Goal: Task Accomplishment & Management: Manage account settings

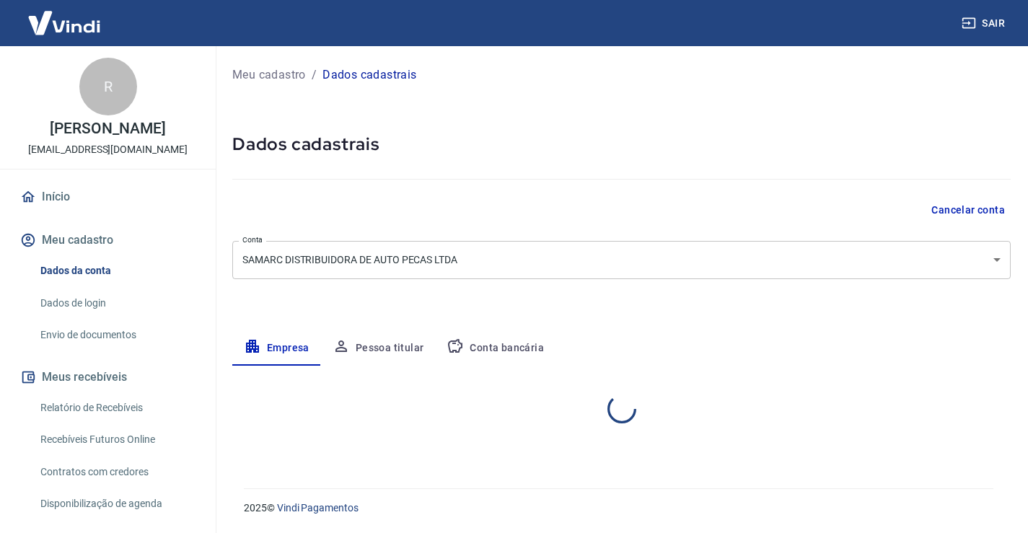
select select "BA"
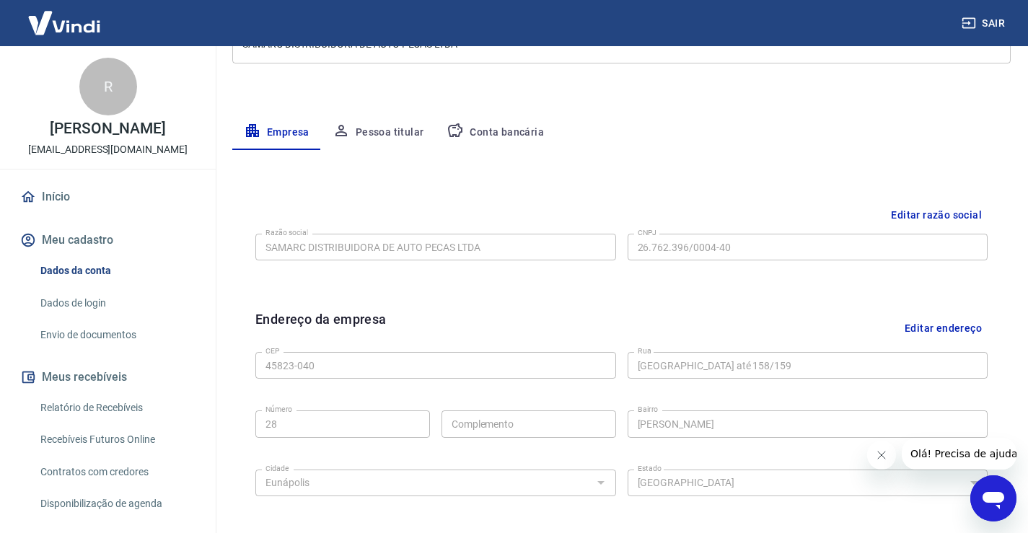
scroll to position [216, 0]
click at [382, 144] on button "Pessoa titular" at bounding box center [378, 132] width 115 height 35
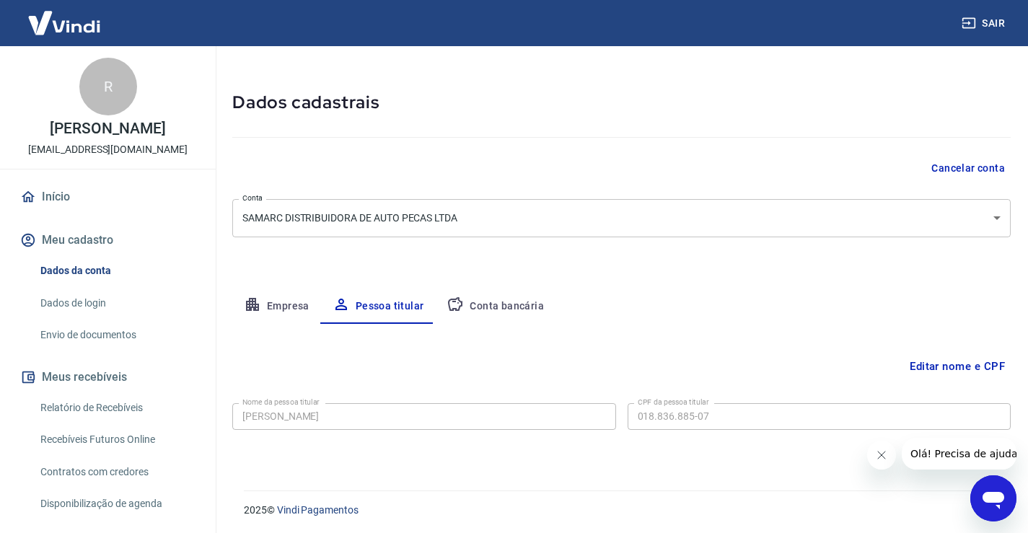
scroll to position [44, 0]
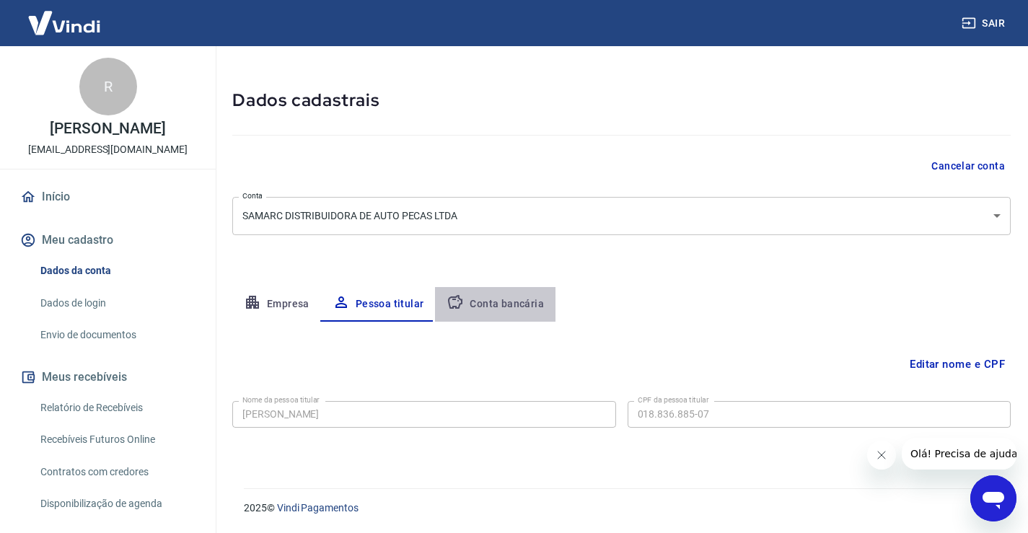
click at [533, 302] on button "Conta bancária" at bounding box center [495, 304] width 120 height 35
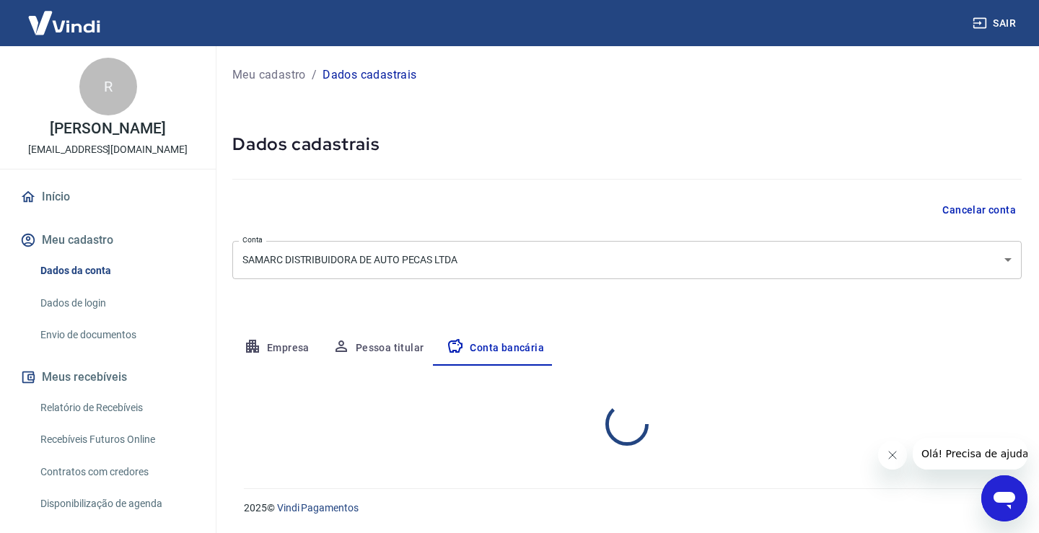
select select "1"
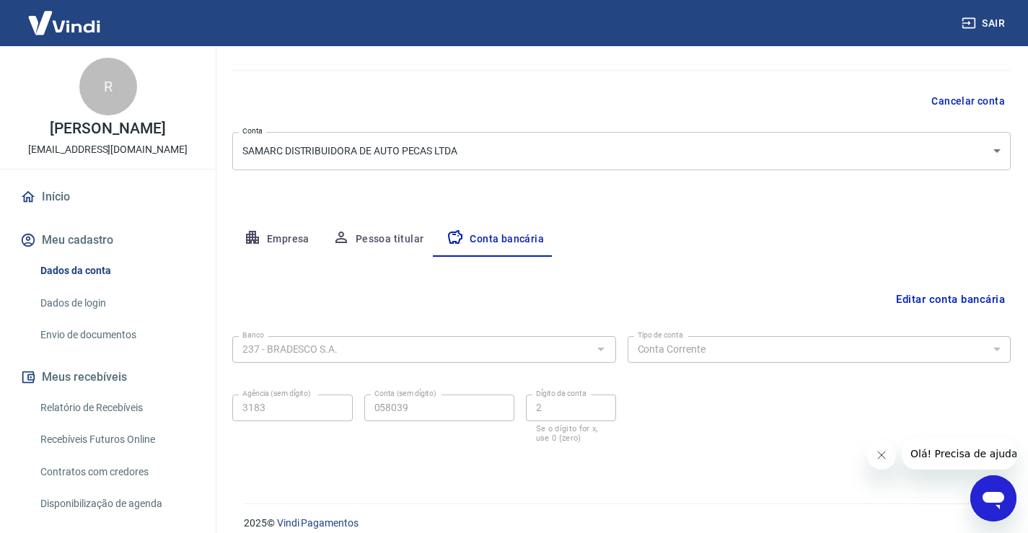
scroll to position [124, 0]
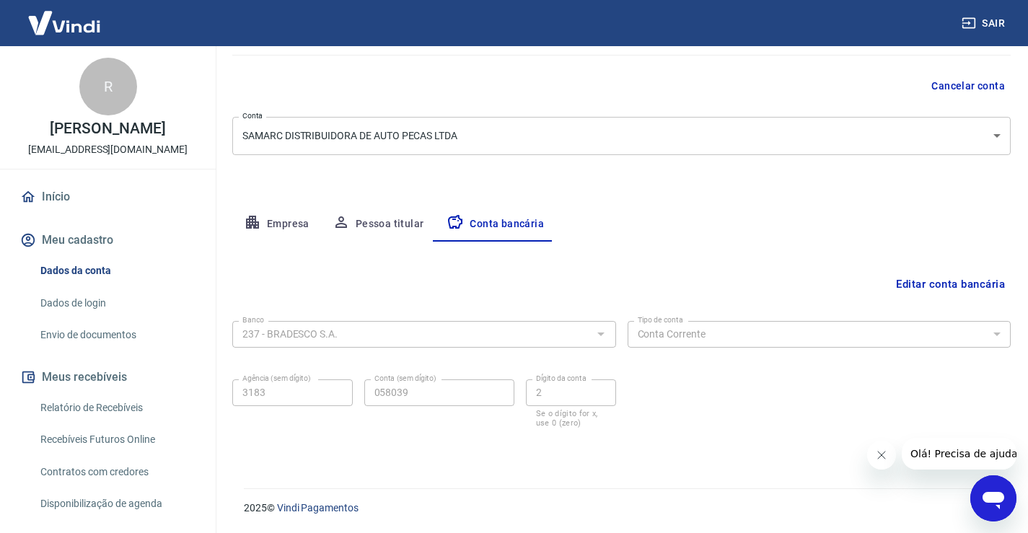
click at [270, 230] on button "Empresa" at bounding box center [276, 224] width 89 height 35
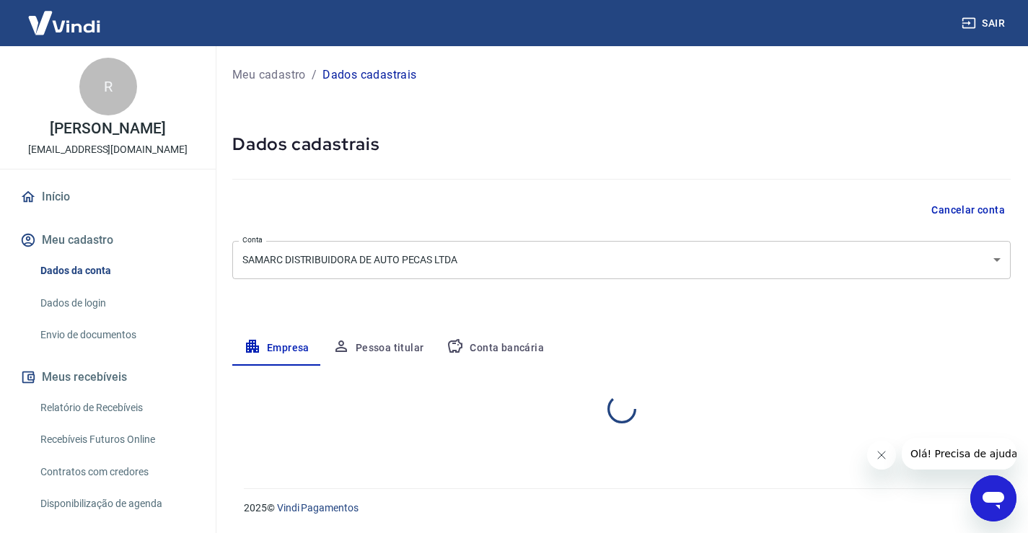
scroll to position [0, 0]
select select "BA"
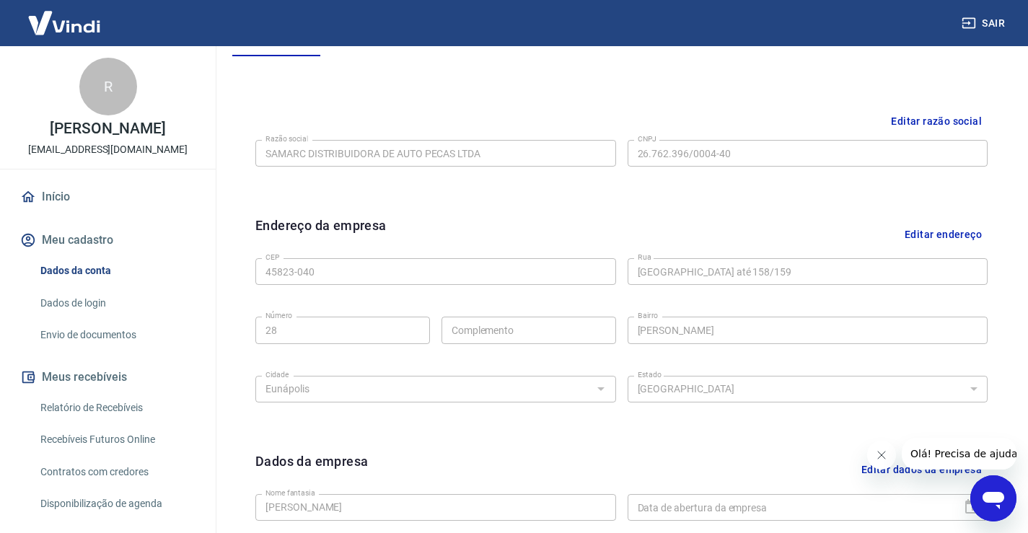
scroll to position [74, 0]
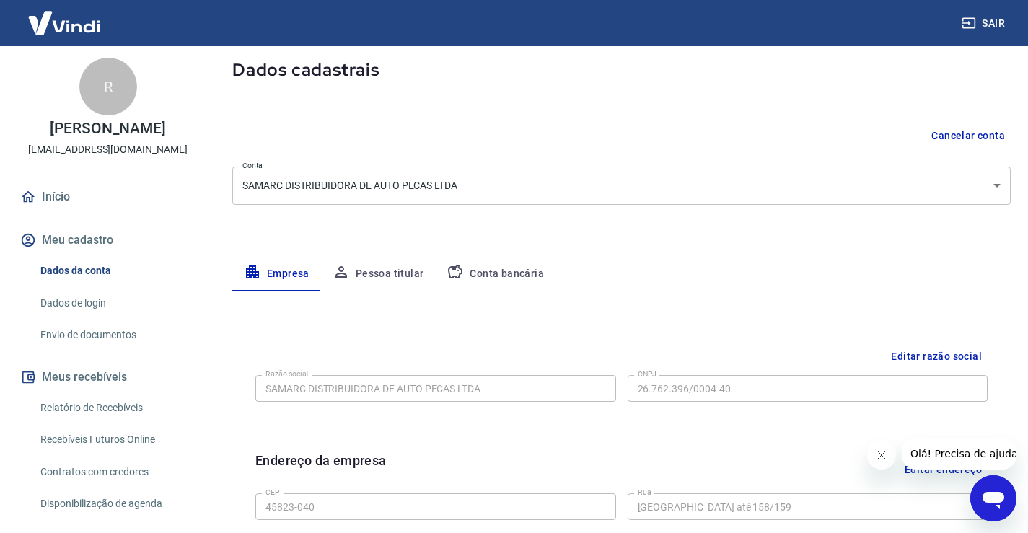
click at [359, 271] on button "Pessoa titular" at bounding box center [378, 274] width 115 height 35
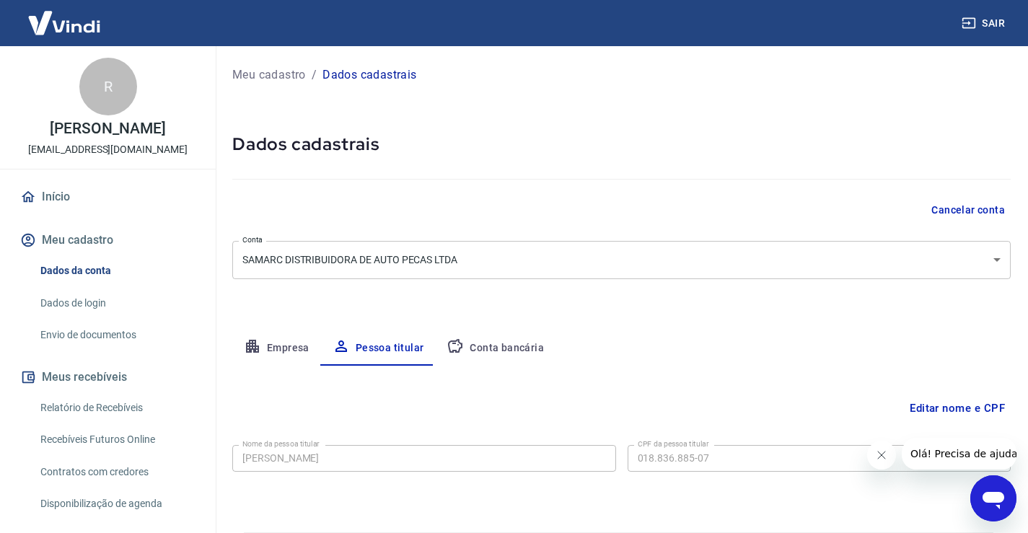
scroll to position [44, 0]
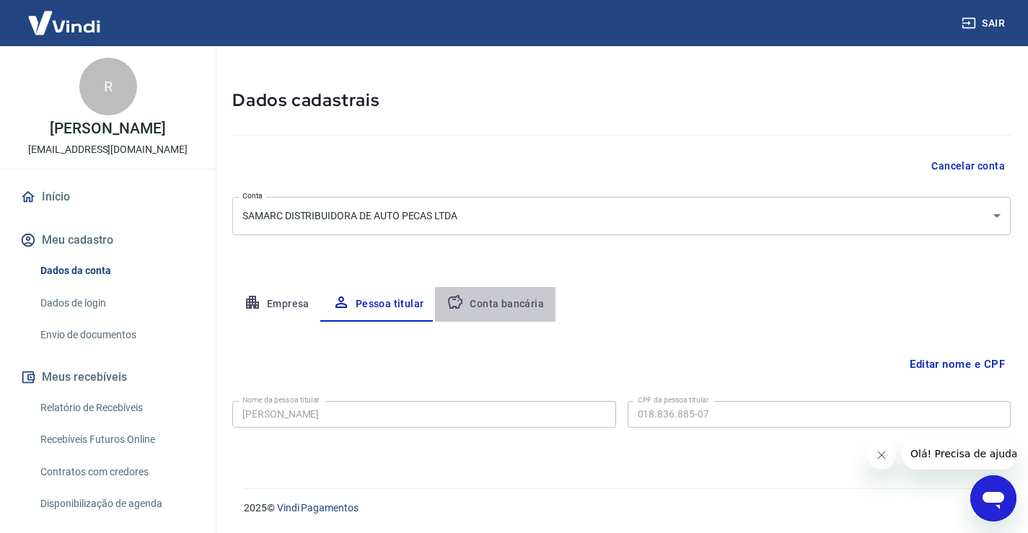
click at [522, 293] on button "Conta bancária" at bounding box center [495, 304] width 120 height 35
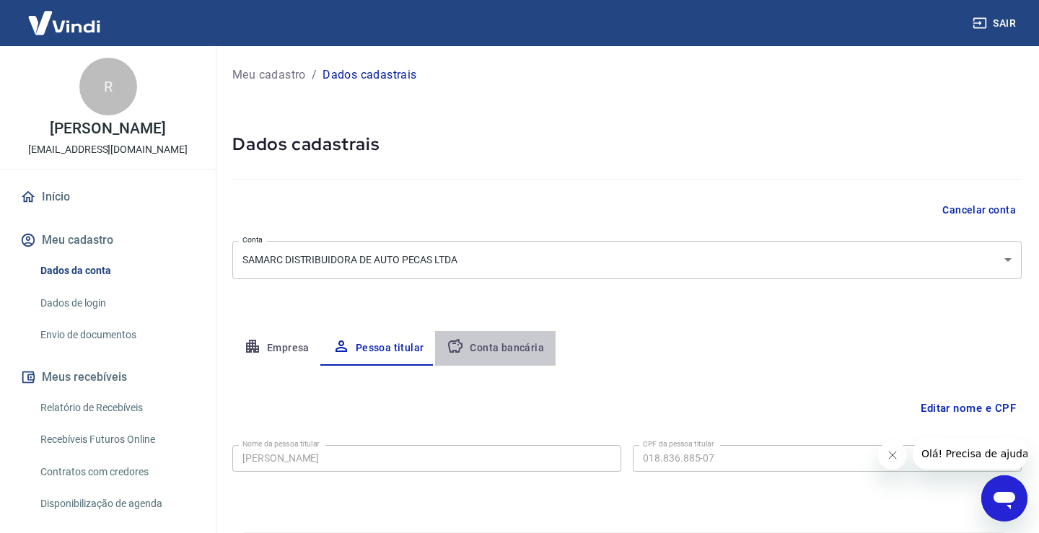
select select "1"
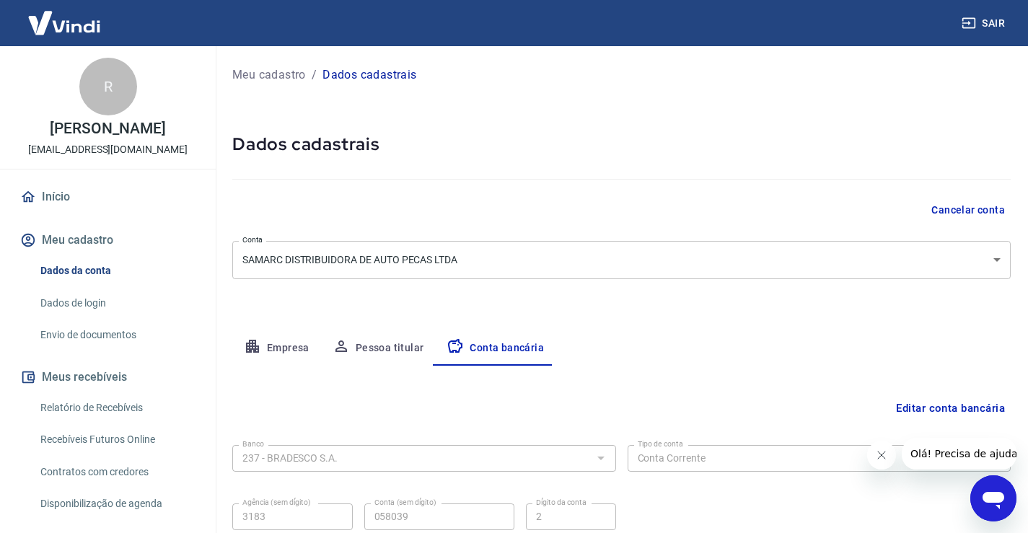
click at [401, 361] on button "Pessoa titular" at bounding box center [378, 348] width 115 height 35
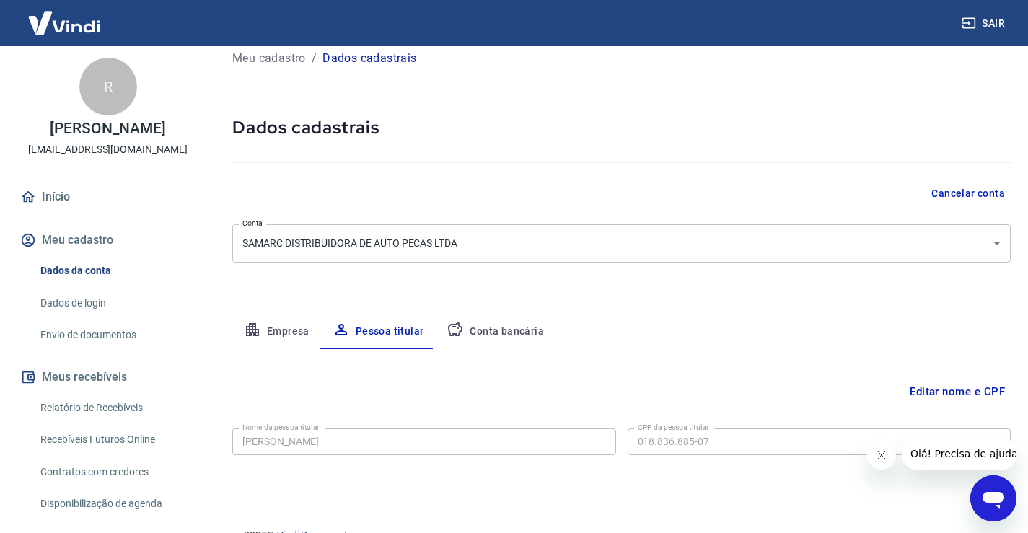
scroll to position [44, 0]
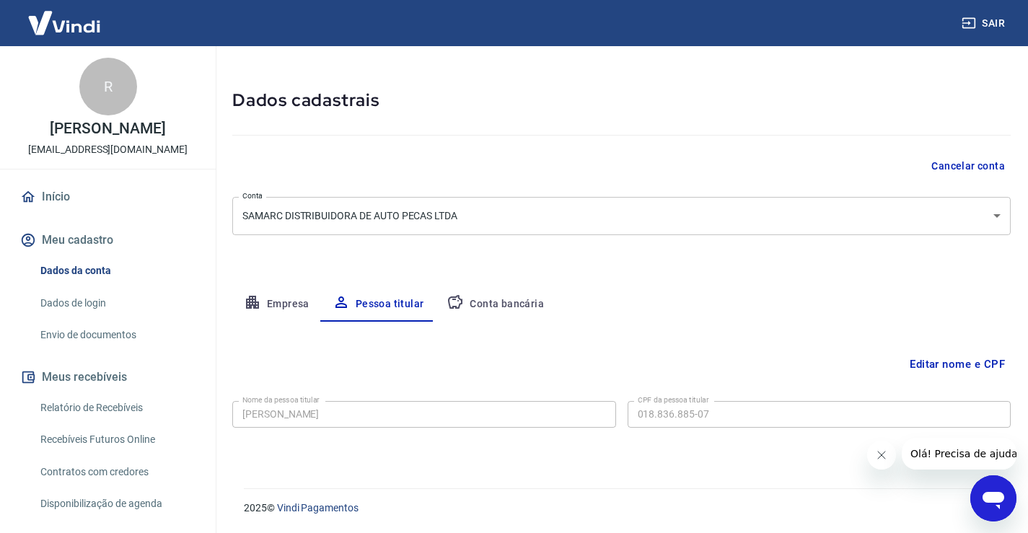
click at [280, 291] on button "Empresa" at bounding box center [276, 304] width 89 height 35
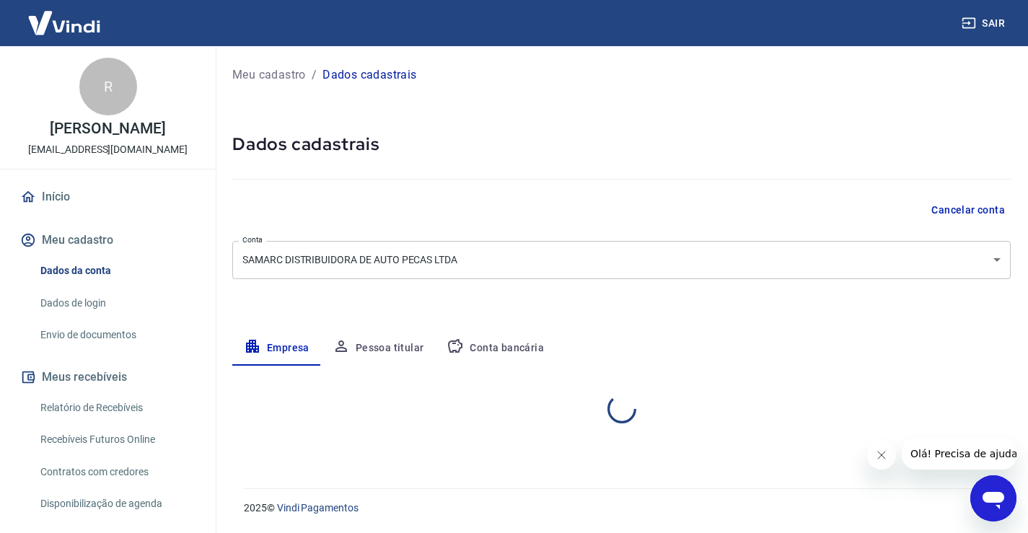
scroll to position [0, 0]
select select "BA"
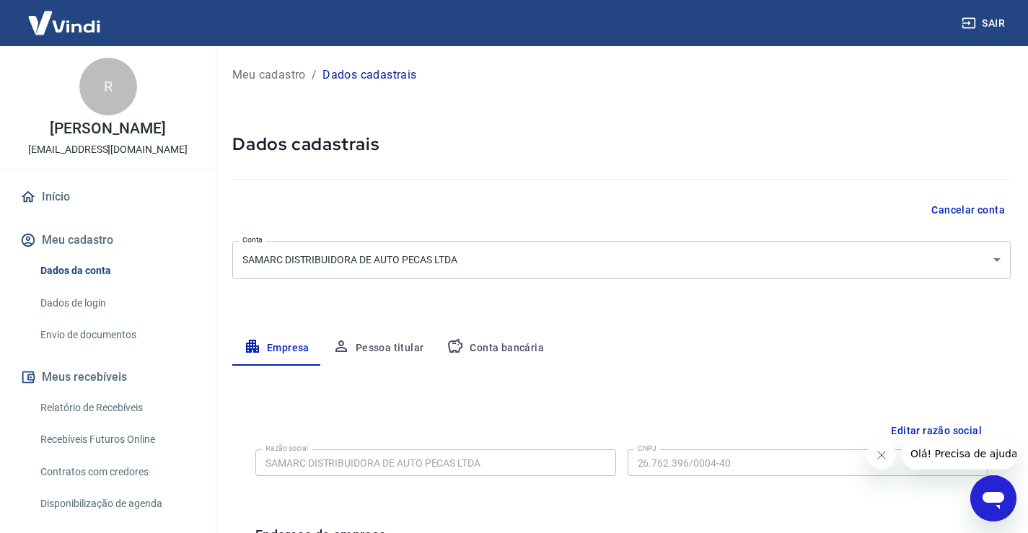
click at [474, 344] on button "Conta bancária" at bounding box center [495, 348] width 120 height 35
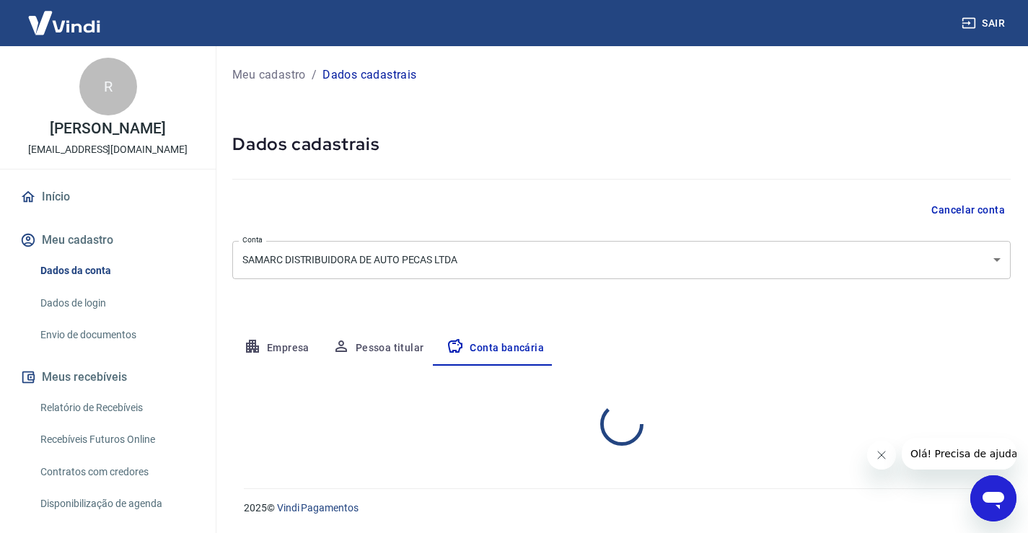
select select "1"
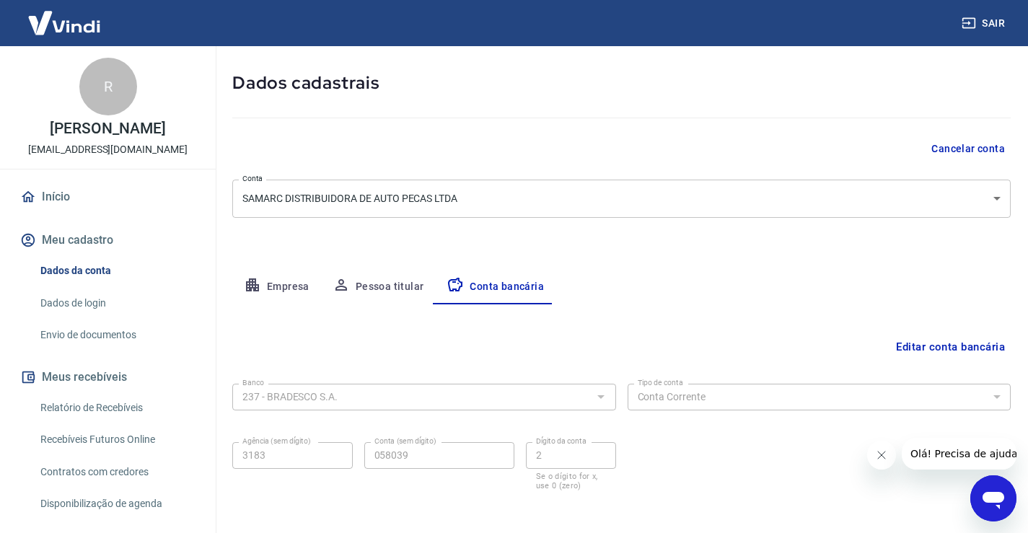
scroll to position [124, 0]
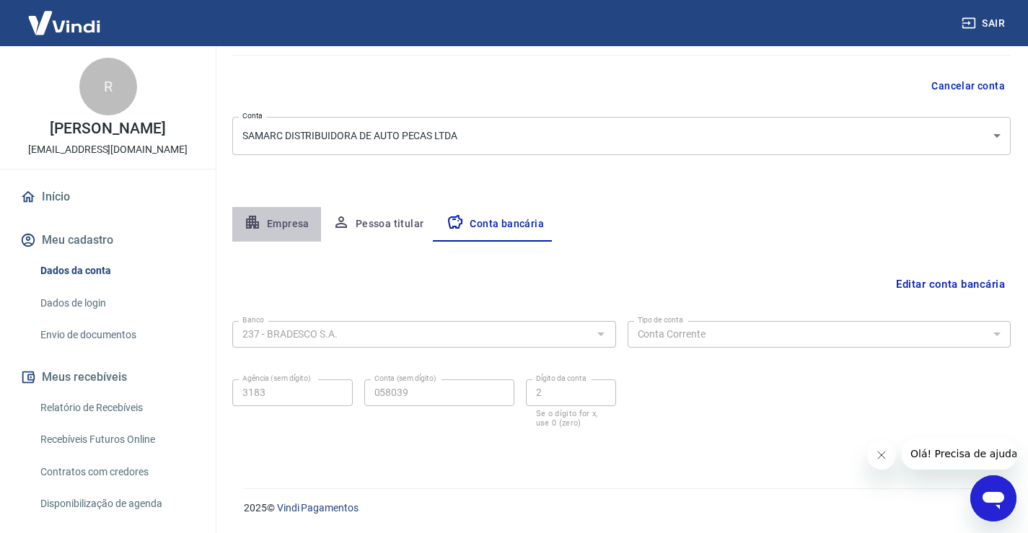
click at [299, 221] on button "Empresa" at bounding box center [276, 224] width 89 height 35
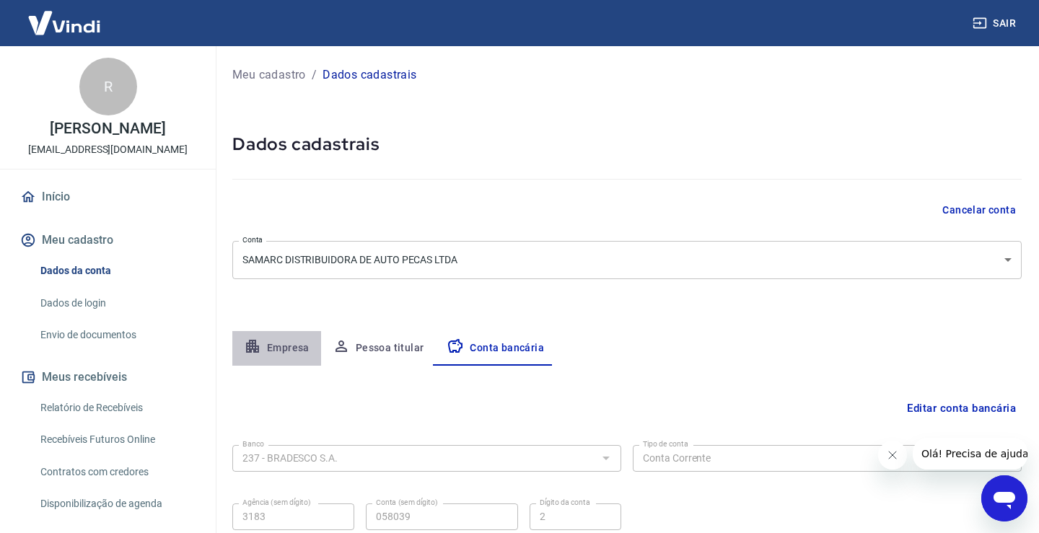
select select "BA"
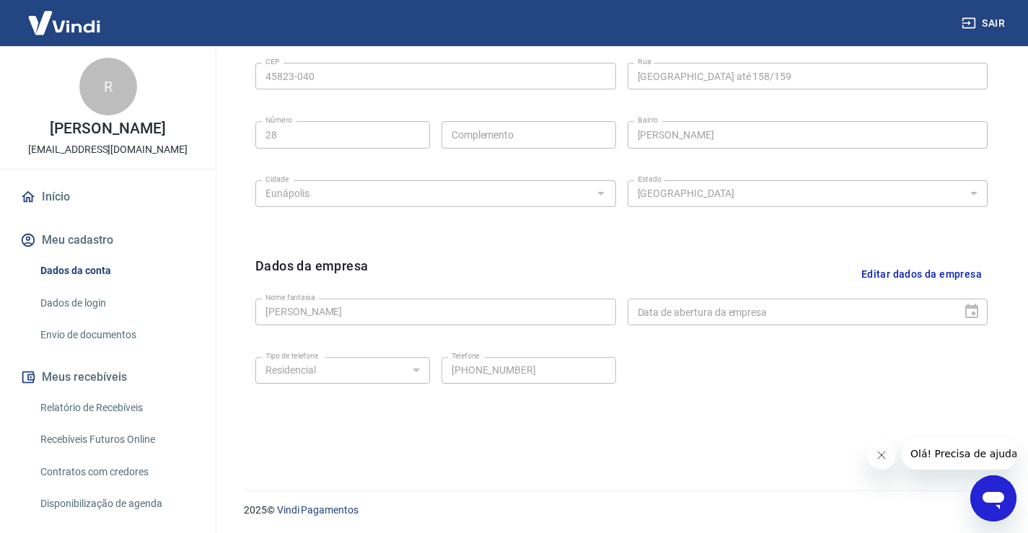
scroll to position [507, 0]
click at [101, 348] on link "Envio de documentos" at bounding box center [117, 335] width 164 height 30
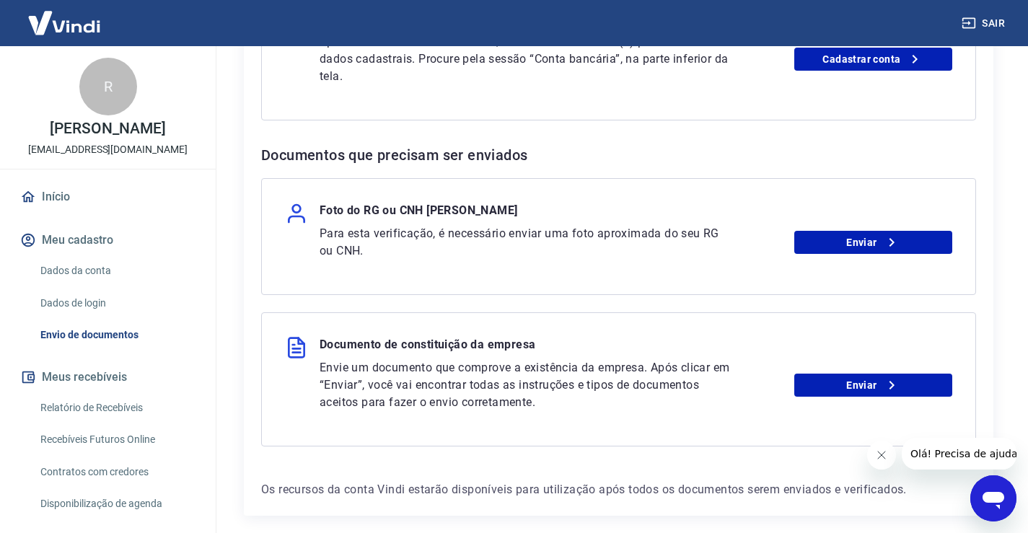
scroll to position [577, 0]
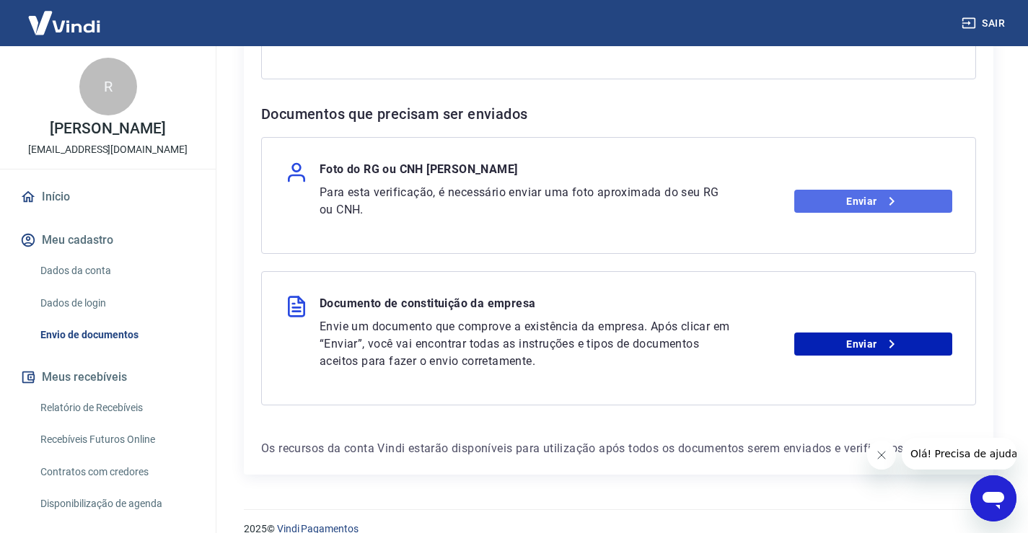
click at [874, 204] on link "Enviar" at bounding box center [873, 201] width 158 height 23
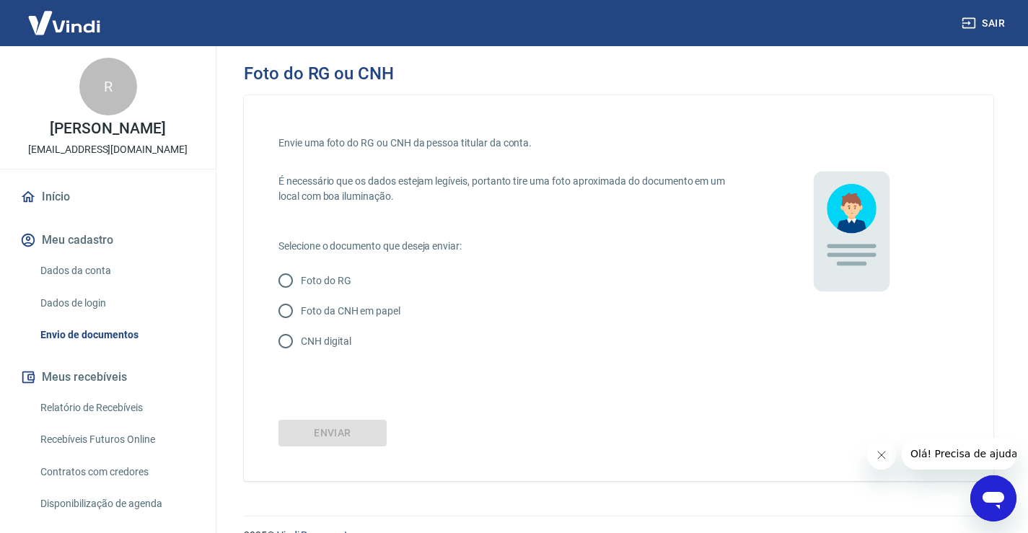
click at [356, 309] on p "Foto da CNH em papel" at bounding box center [351, 311] width 100 height 15
click at [301, 309] on input "Foto da CNH em papel" at bounding box center [286, 311] width 30 height 30
radio input "true"
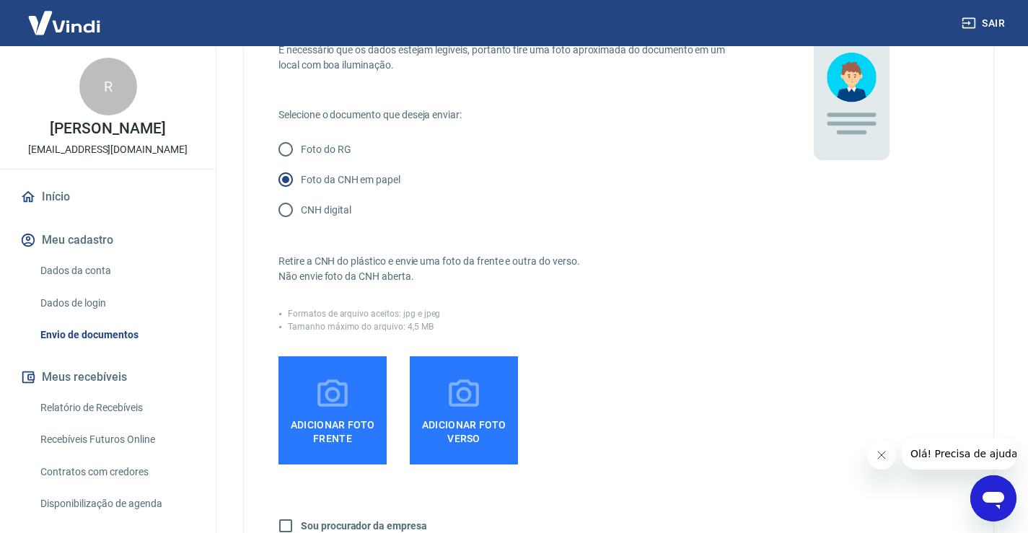
scroll to position [144, 0]
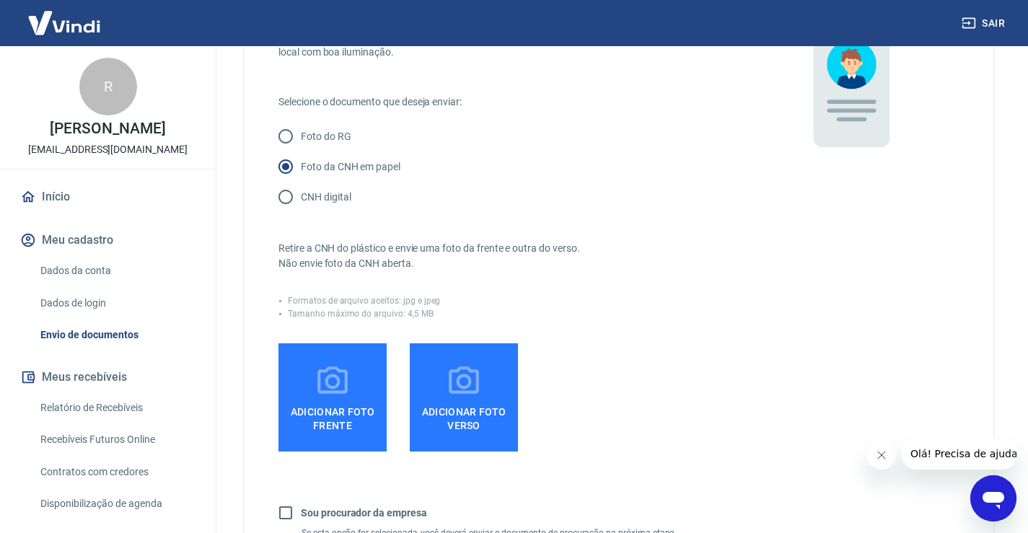
click at [355, 400] on span "Adicionar foto frente" at bounding box center [332, 416] width 97 height 32
click at [0, 0] on input "Adicionar foto frente" at bounding box center [0, 0] width 0 height 0
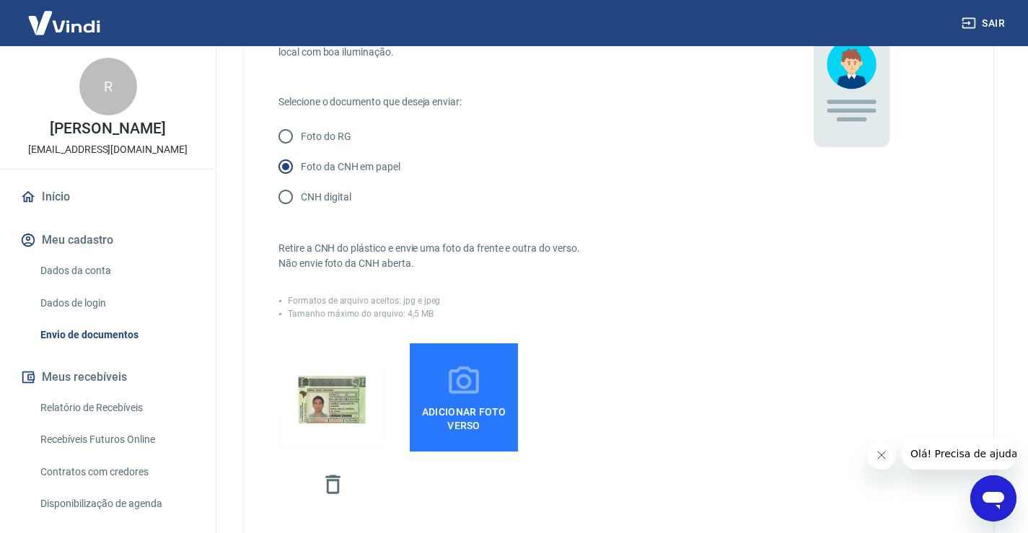
click at [502, 411] on span "Adicionar foto verso" at bounding box center [464, 416] width 97 height 32
click at [0, 0] on input "Adicionar foto verso" at bounding box center [0, 0] width 0 height 0
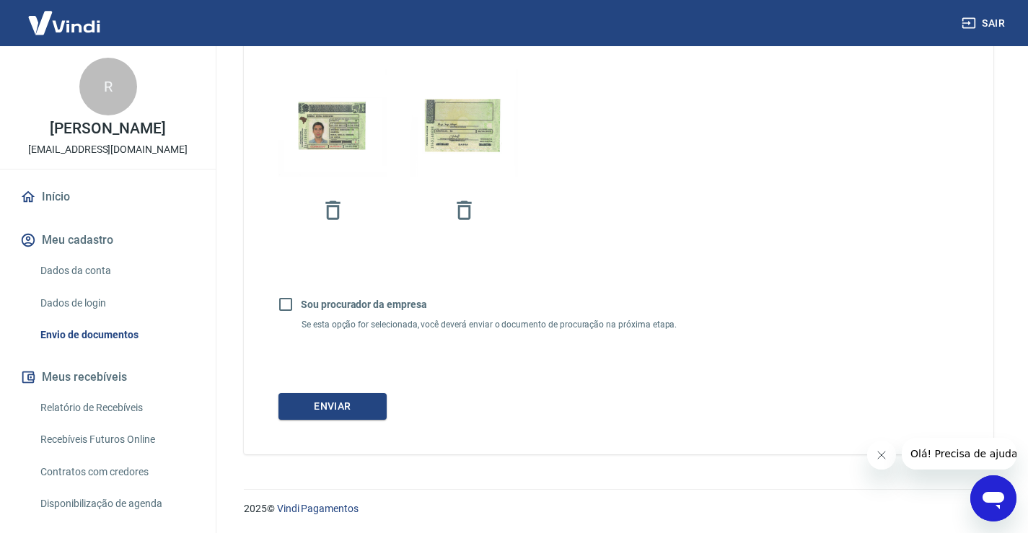
scroll to position [419, 0]
click at [351, 403] on button "Enviar" at bounding box center [332, 405] width 108 height 27
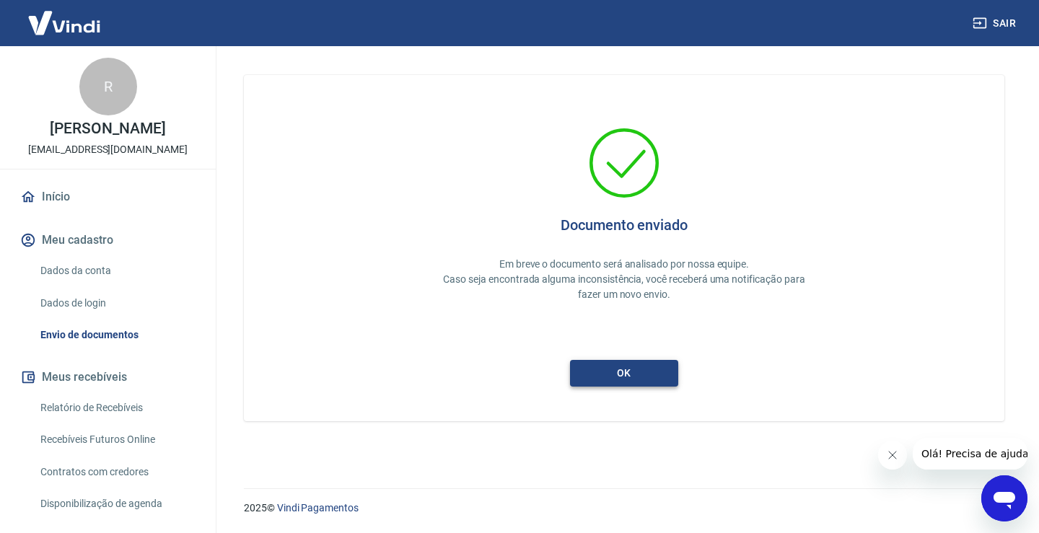
click at [638, 368] on button "ok" at bounding box center [624, 373] width 108 height 27
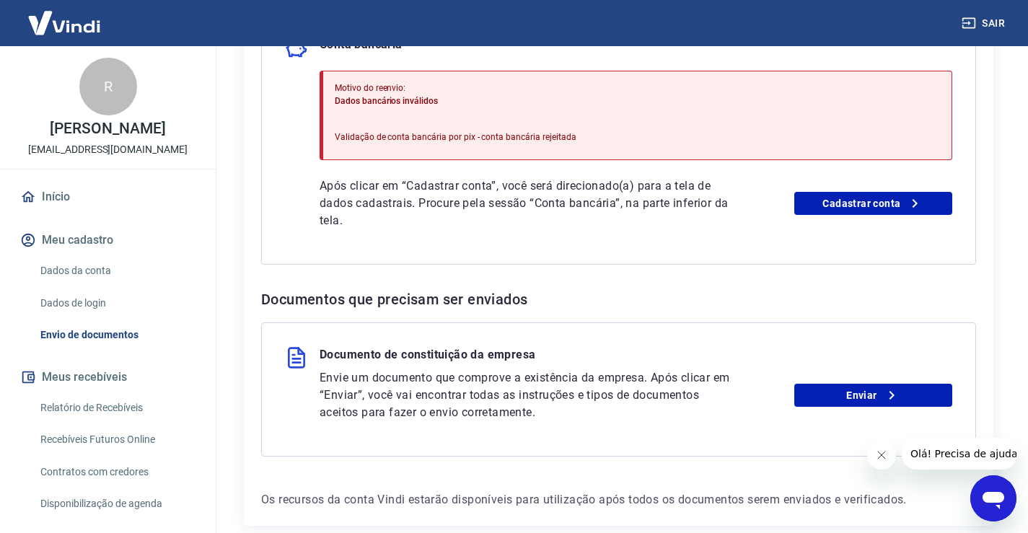
scroll to position [464, 0]
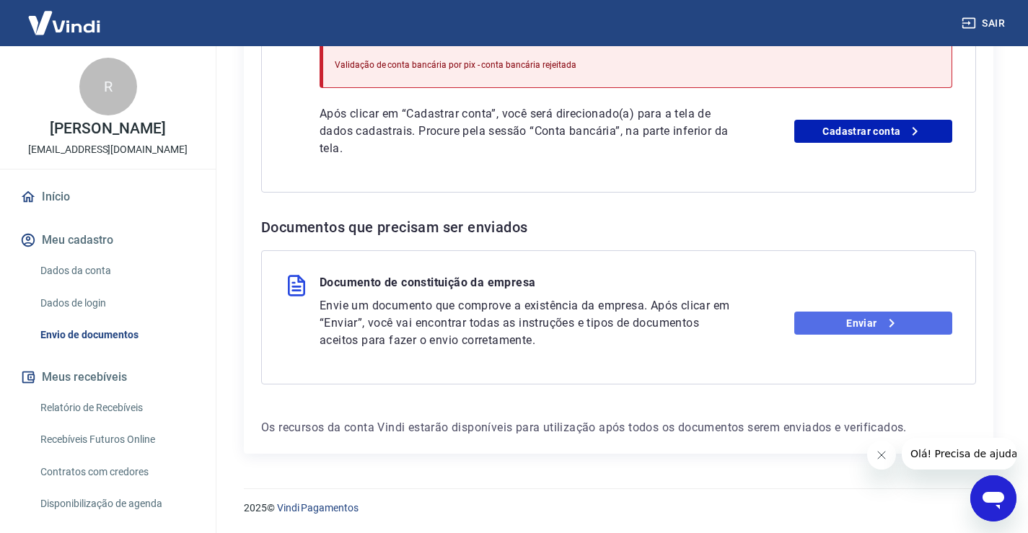
click at [851, 322] on link "Enviar" at bounding box center [873, 323] width 158 height 23
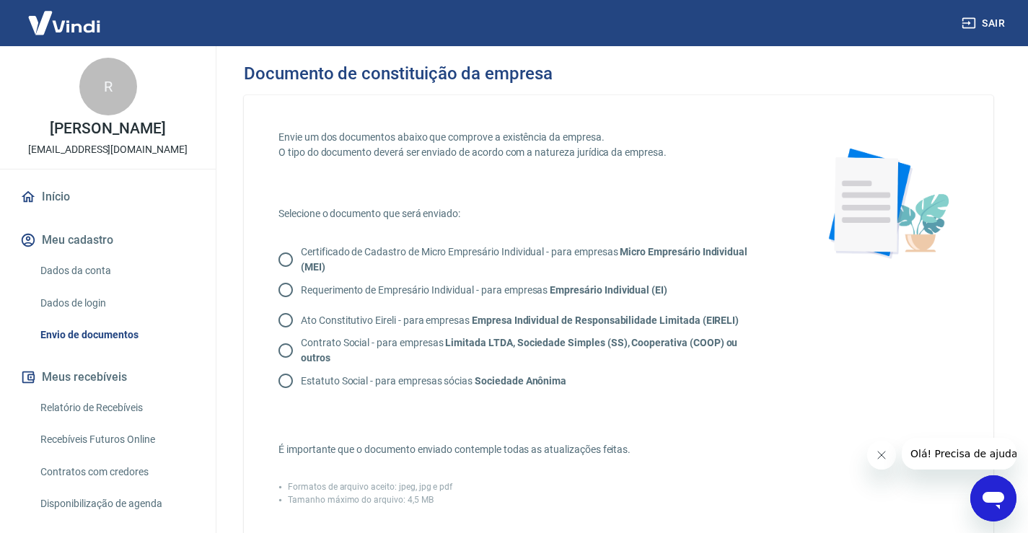
click at [93, 350] on link "Envio de documentos" at bounding box center [117, 335] width 164 height 30
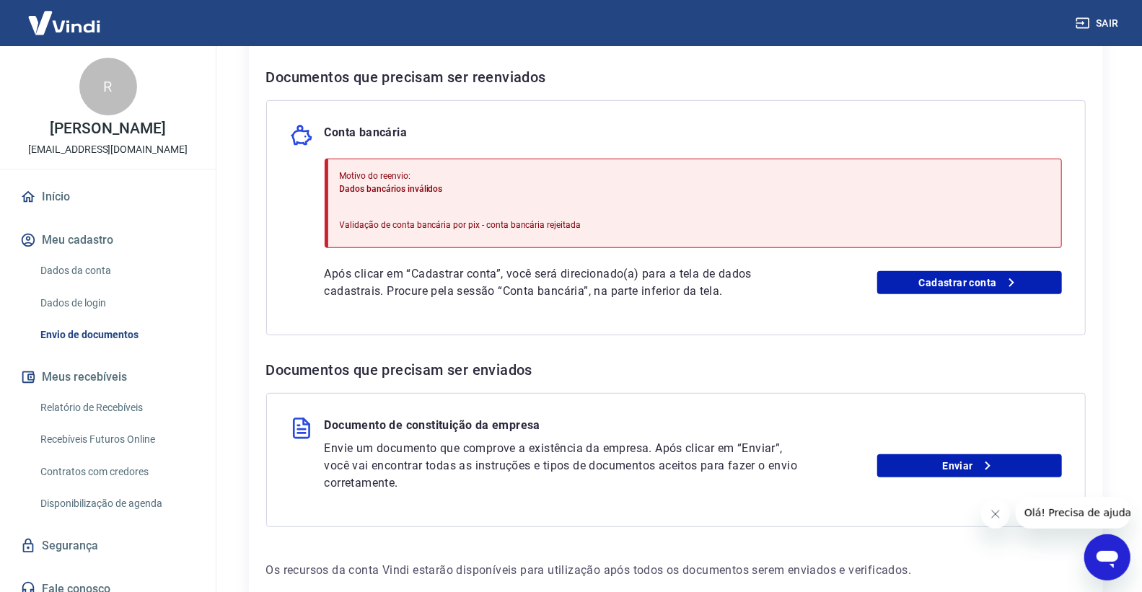
scroll to position [293, 0]
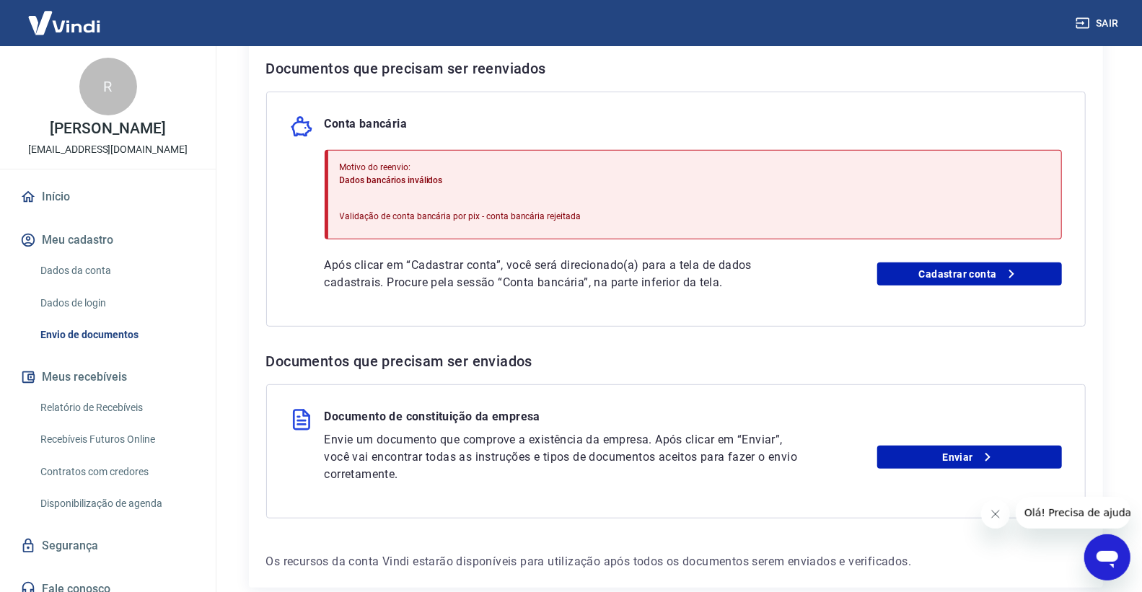
click at [992, 521] on button "Fechar mensagem da empresa" at bounding box center [994, 513] width 29 height 29
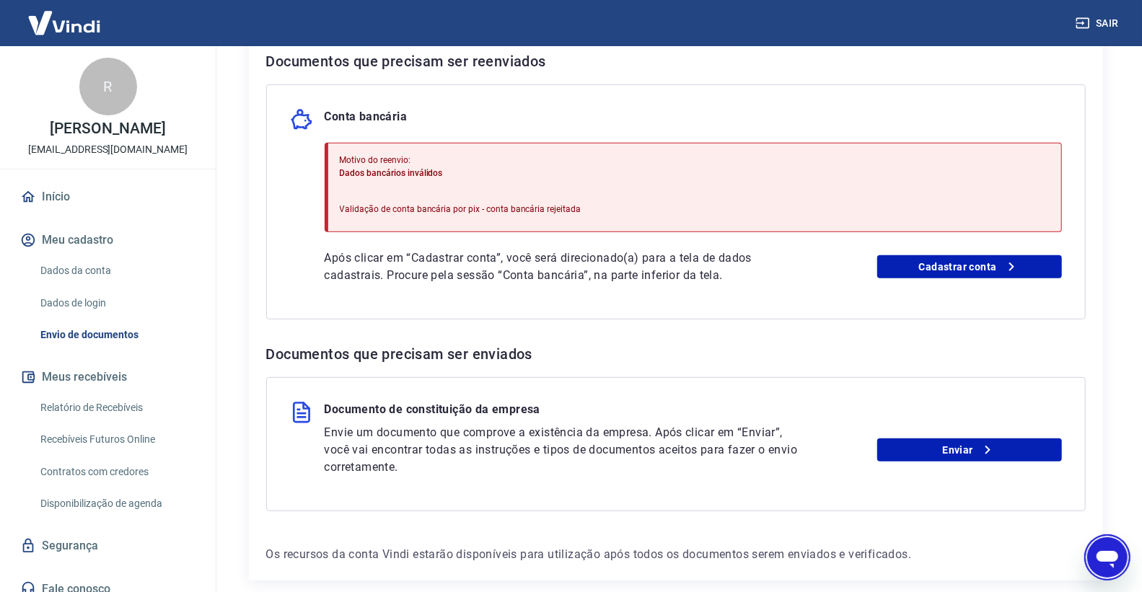
scroll to position [368, 0]
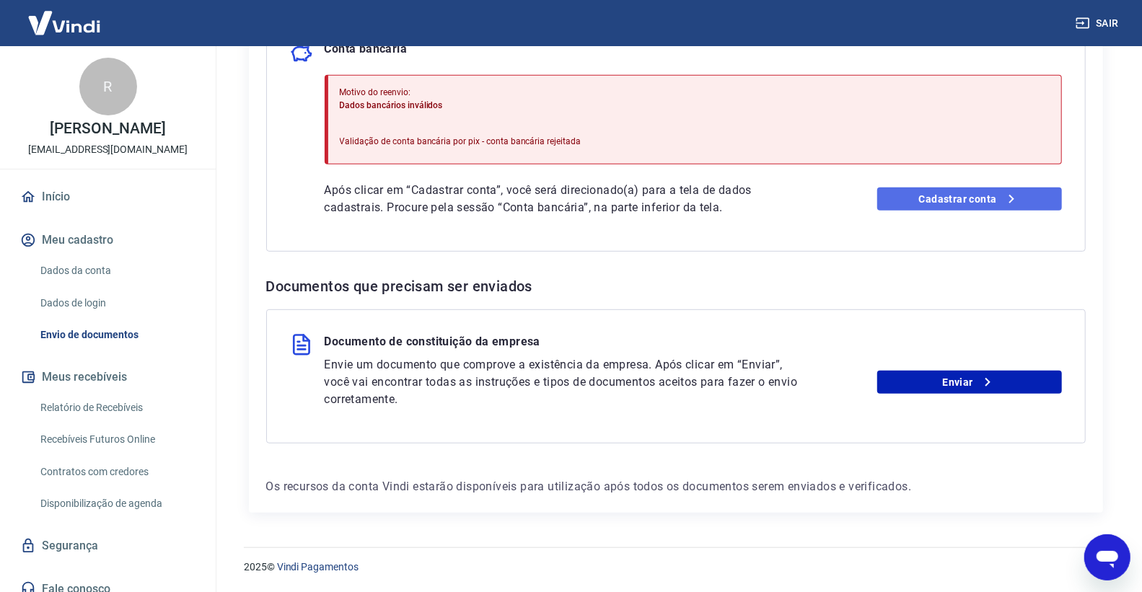
click at [928, 197] on link "Cadastrar conta" at bounding box center [969, 199] width 185 height 23
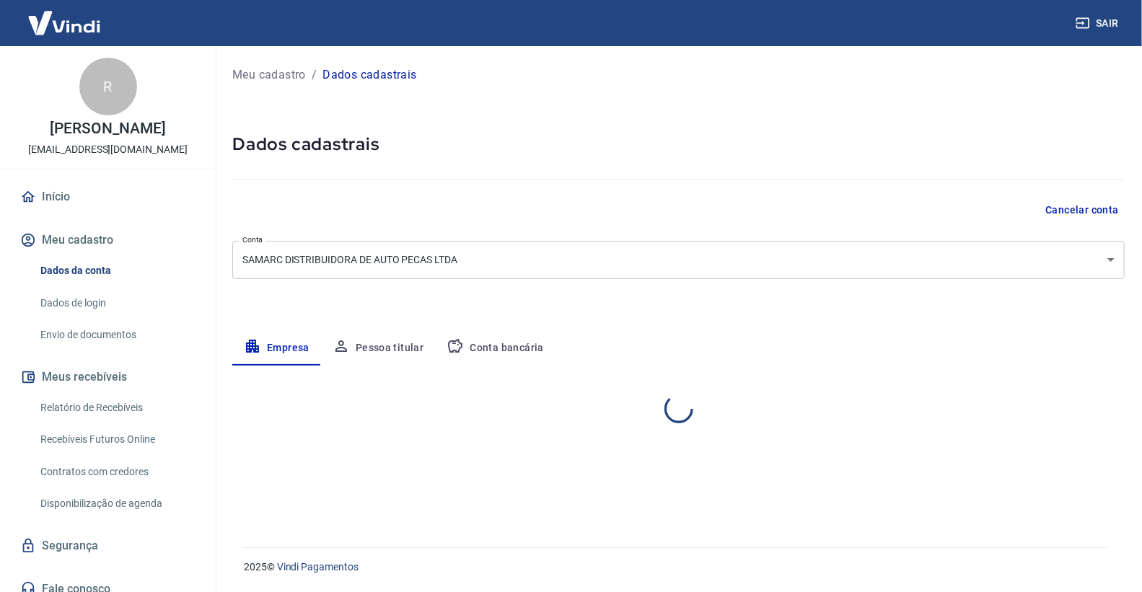
select select "BA"
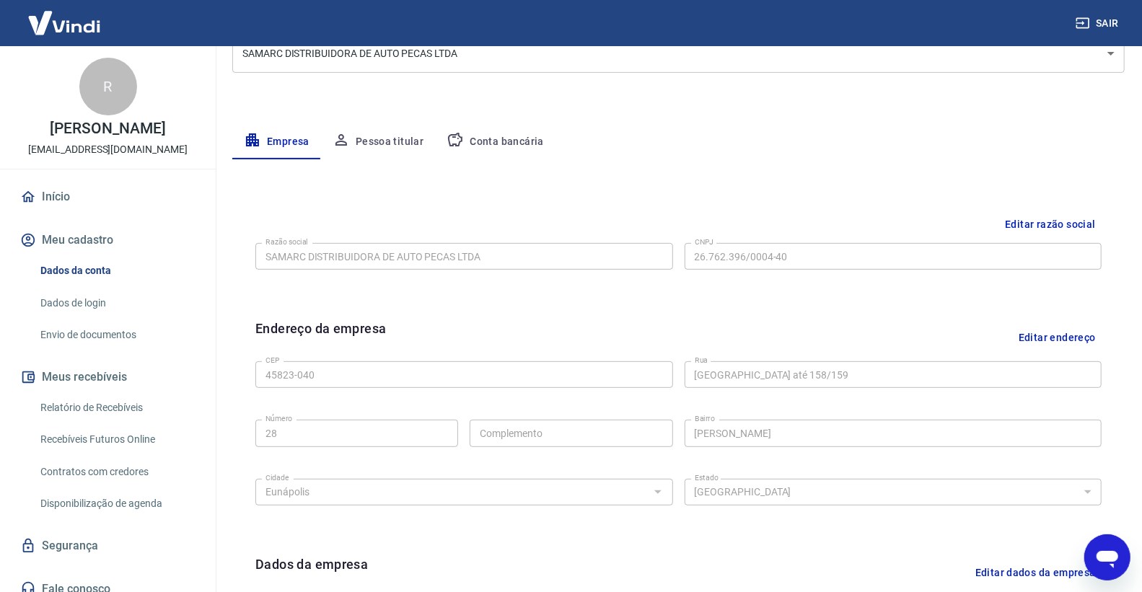
scroll to position [126, 0]
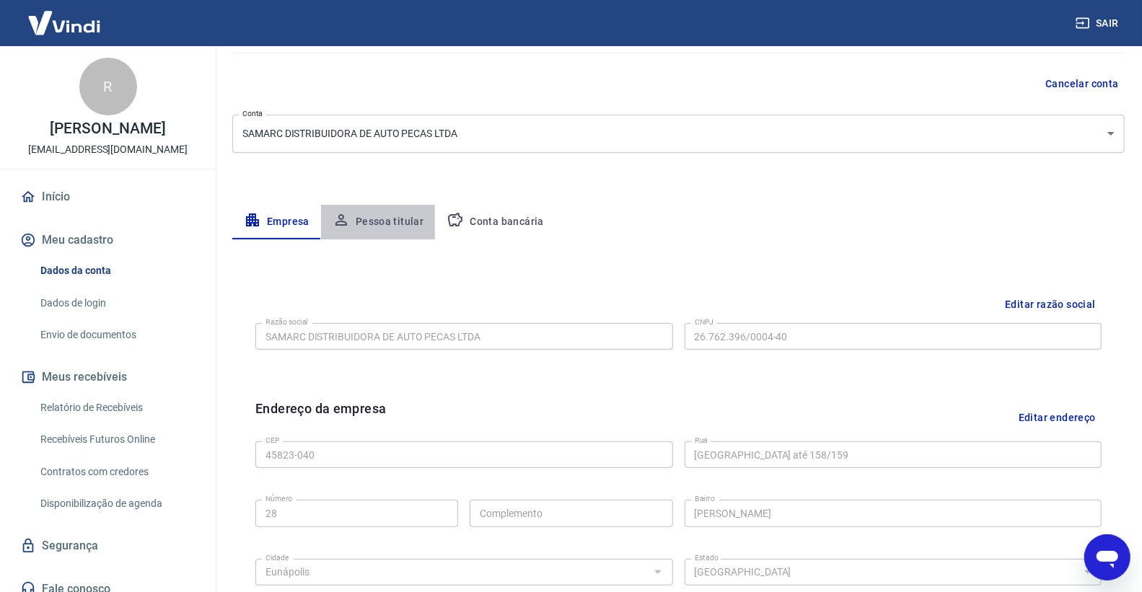
click at [410, 235] on button "Pessoa titular" at bounding box center [378, 222] width 115 height 35
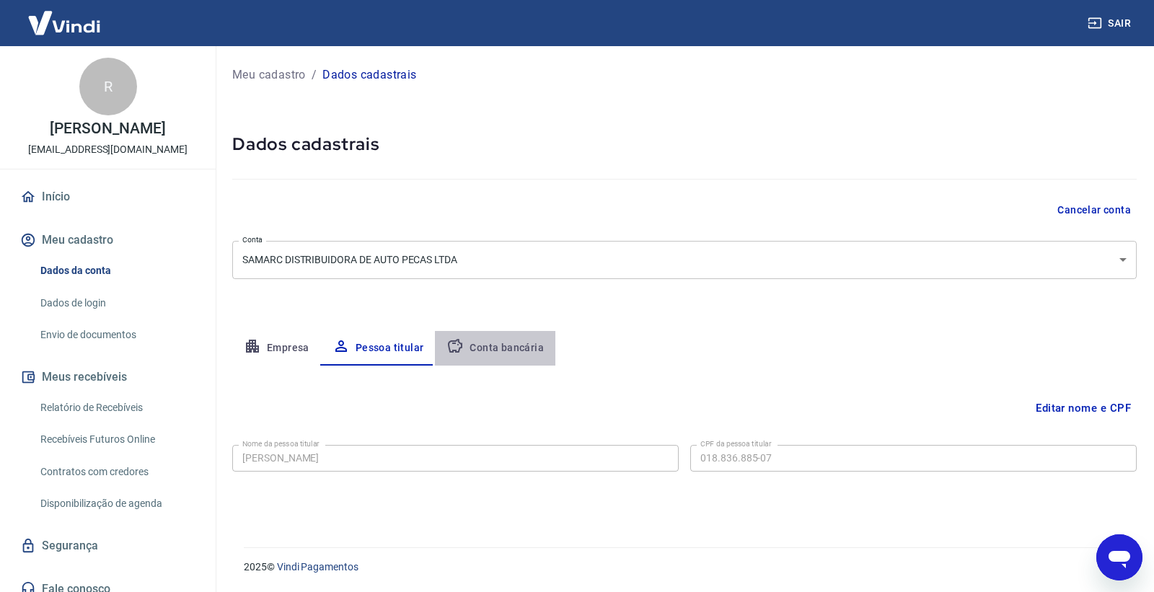
click at [506, 333] on button "Conta bancária" at bounding box center [495, 348] width 120 height 35
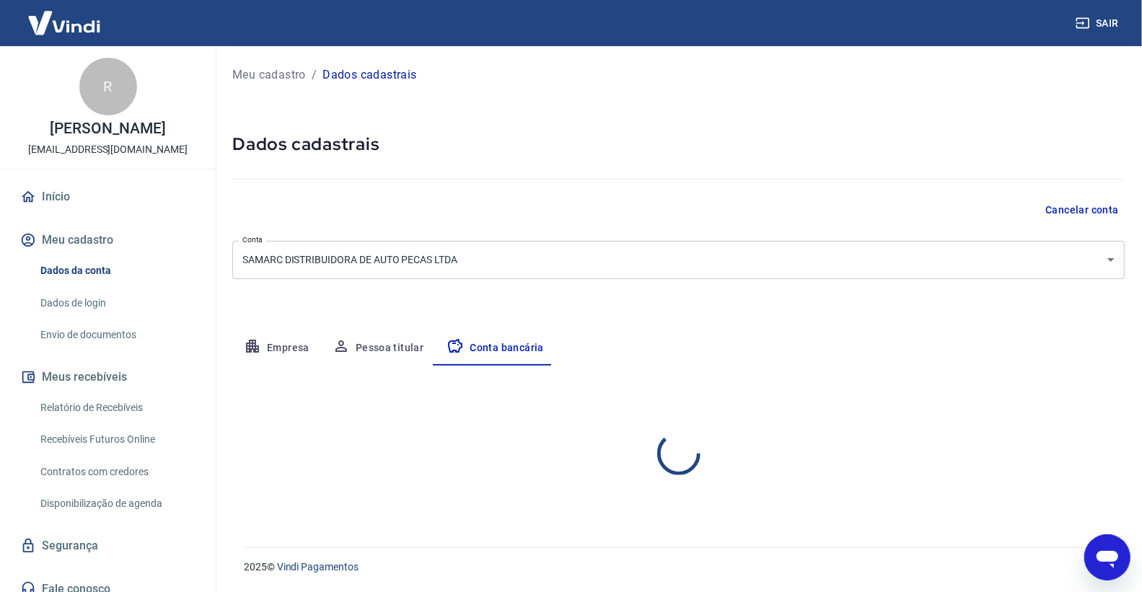
select select "1"
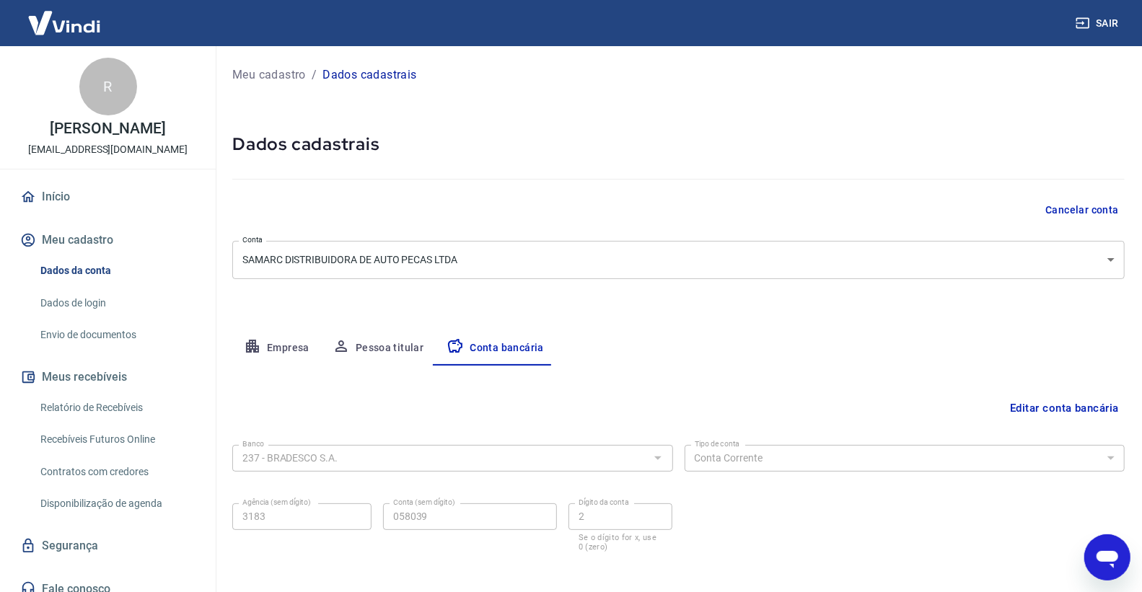
scroll to position [65, 0]
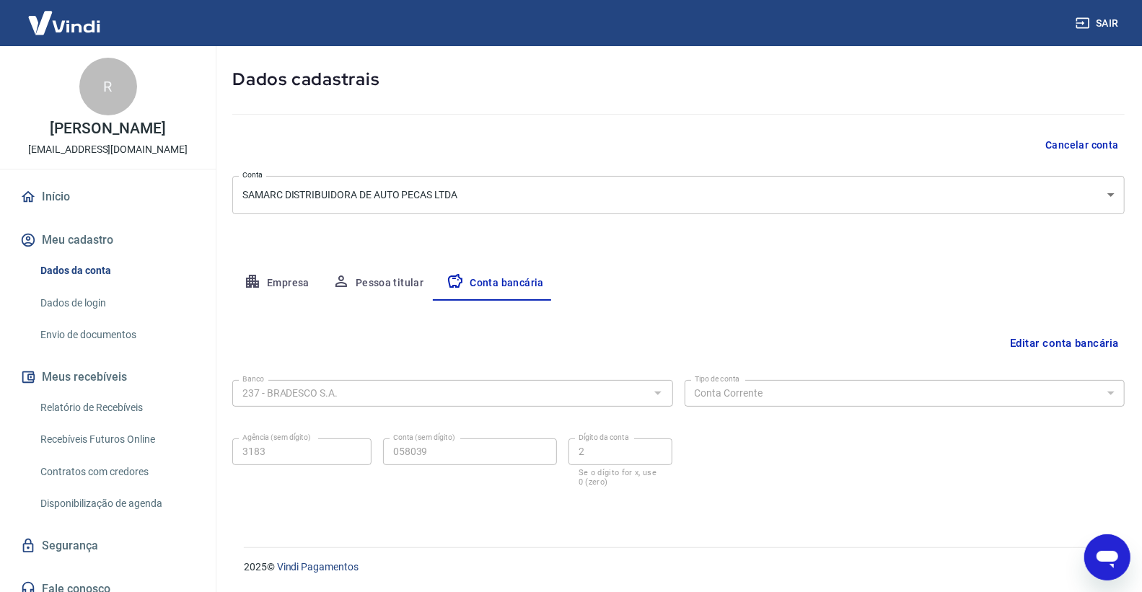
click at [1033, 335] on button "Editar conta bancária" at bounding box center [1064, 343] width 120 height 27
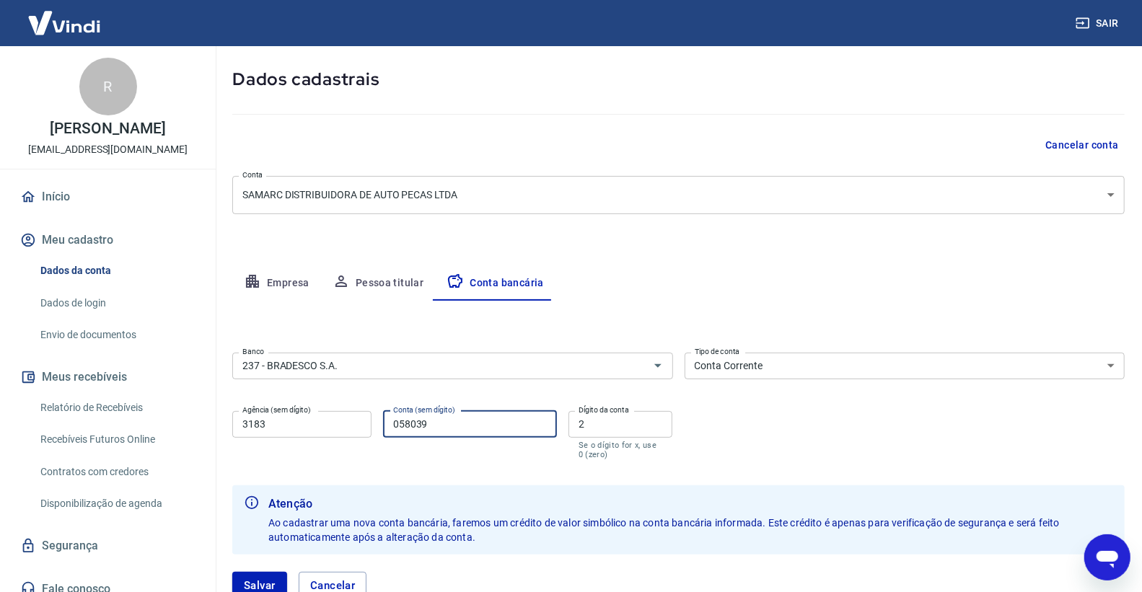
click at [489, 429] on input "058039" at bounding box center [470, 424] width 174 height 27
click at [773, 413] on div "Banco 237 - BRADESCO S.A. Banco Tipo de conta Conta Corrente Conta Poupança Tip…" at bounding box center [678, 404] width 892 height 115
click at [350, 574] on button "Cancelar" at bounding box center [333, 585] width 69 height 27
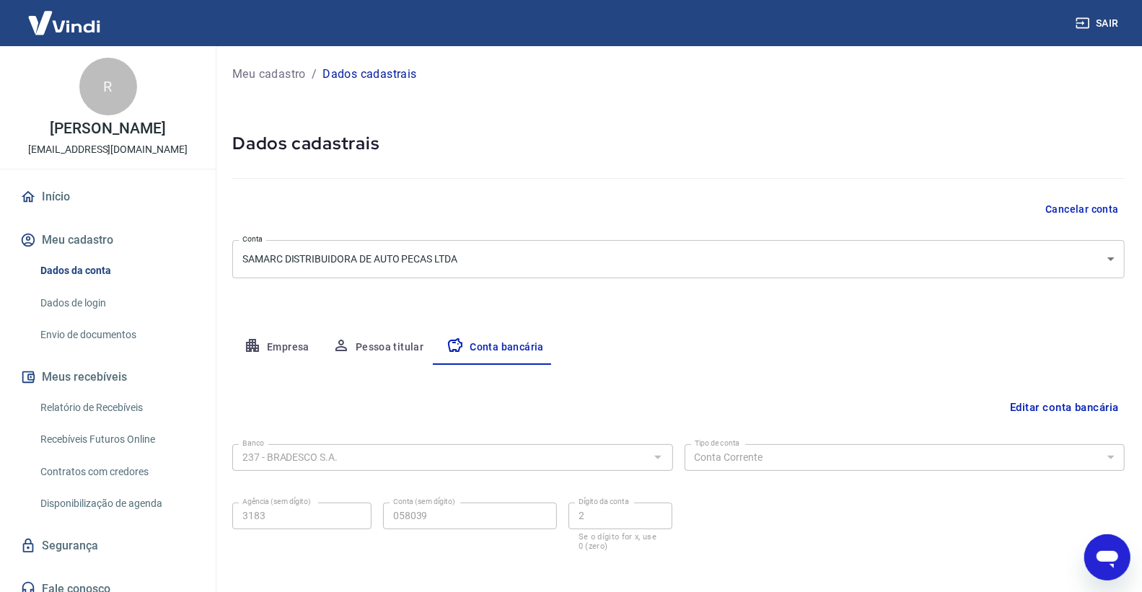
scroll to position [0, 0]
click at [284, 345] on button "Empresa" at bounding box center [276, 348] width 89 height 35
select select "BA"
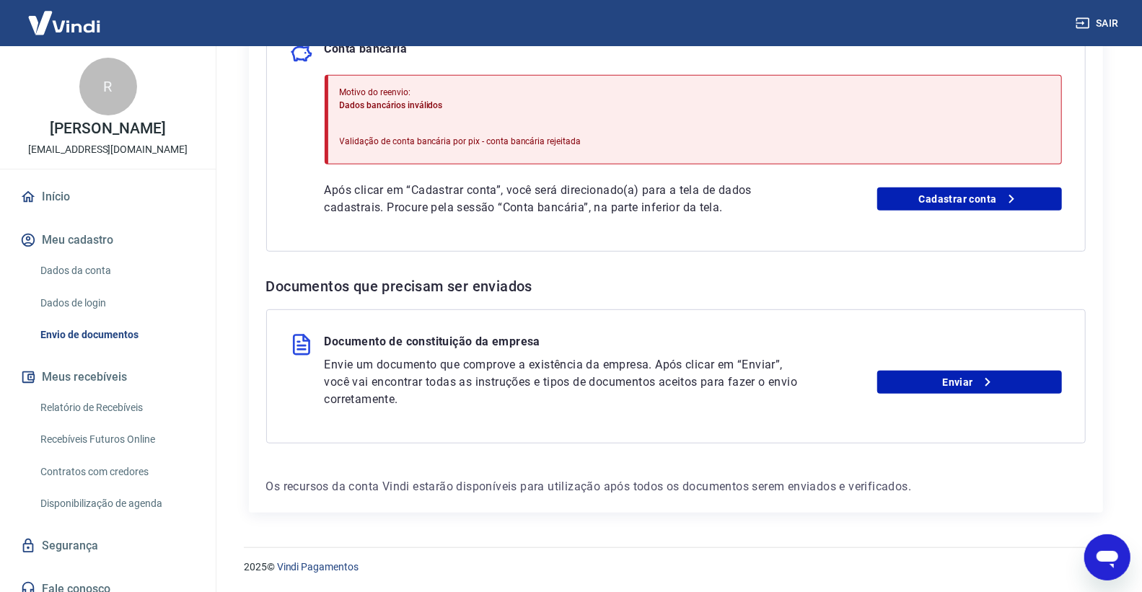
scroll to position [287, 0]
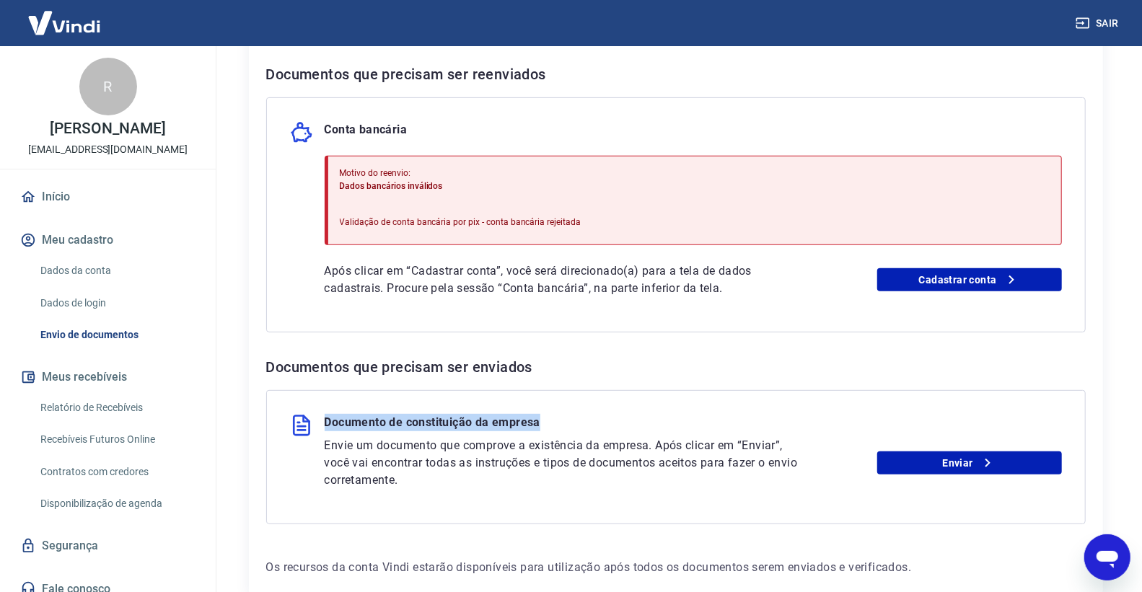
drag, startPoint x: 327, startPoint y: 420, endPoint x: 561, endPoint y: 426, distance: 234.5
click at [561, 426] on div "Documento de constituição da empresa" at bounding box center [676, 425] width 772 height 23
copy p "Documento de constituição da empresa"
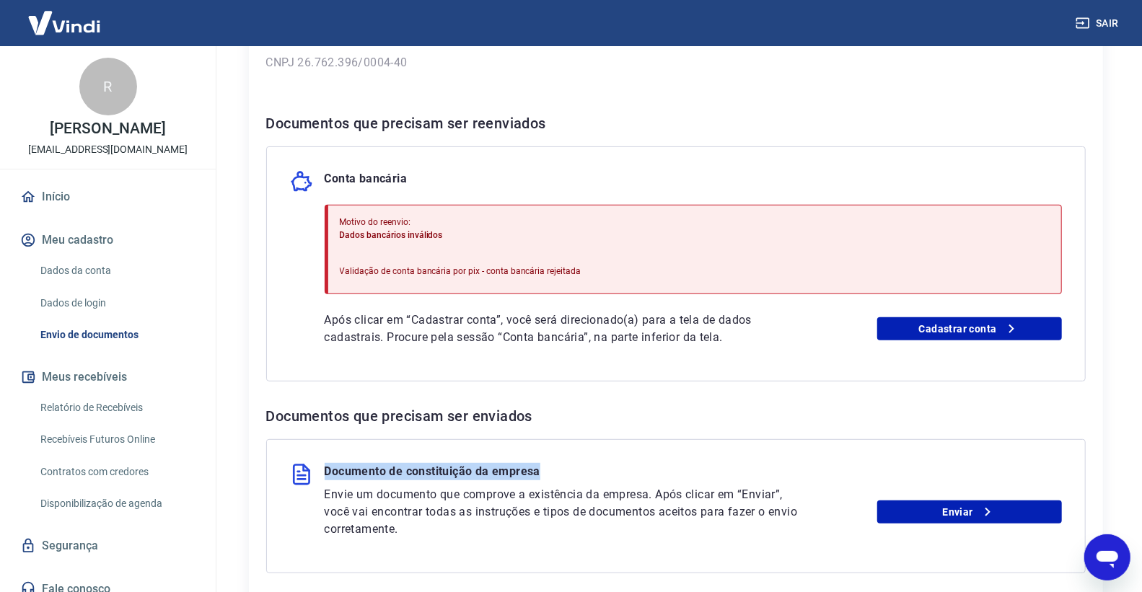
scroll to position [160, 0]
